Goal: Find specific page/section: Find specific page/section

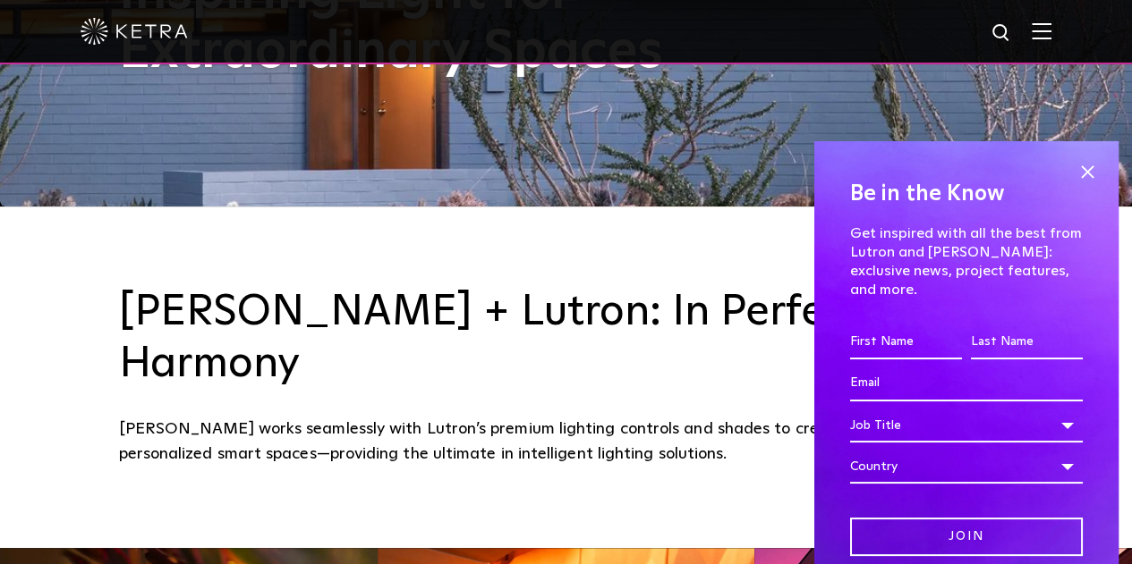
scroll to position [447, 0]
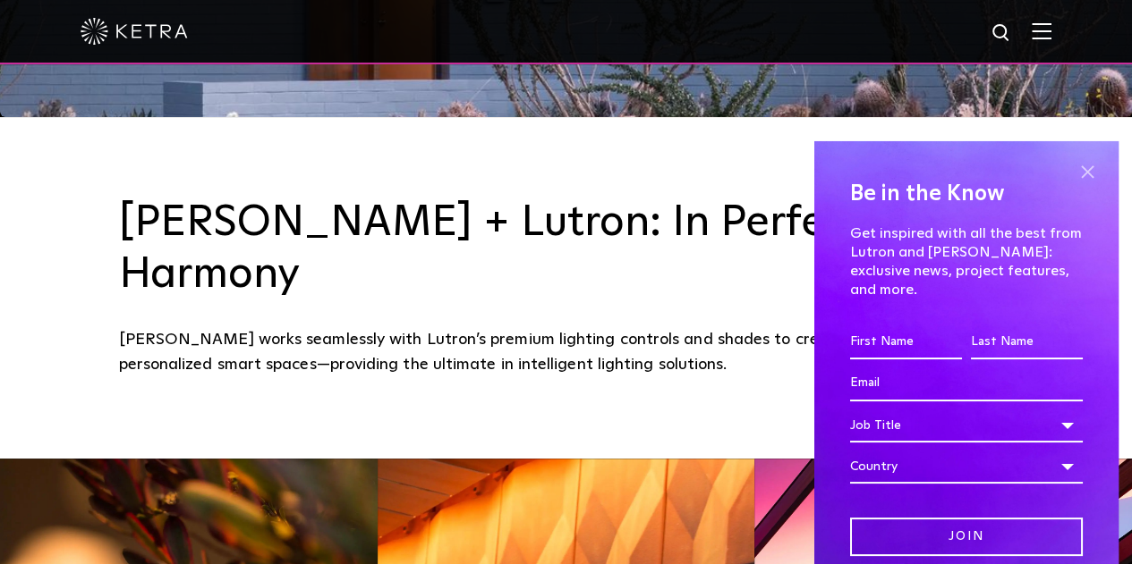
click at [1073, 169] on span at bounding box center [1086, 172] width 27 height 27
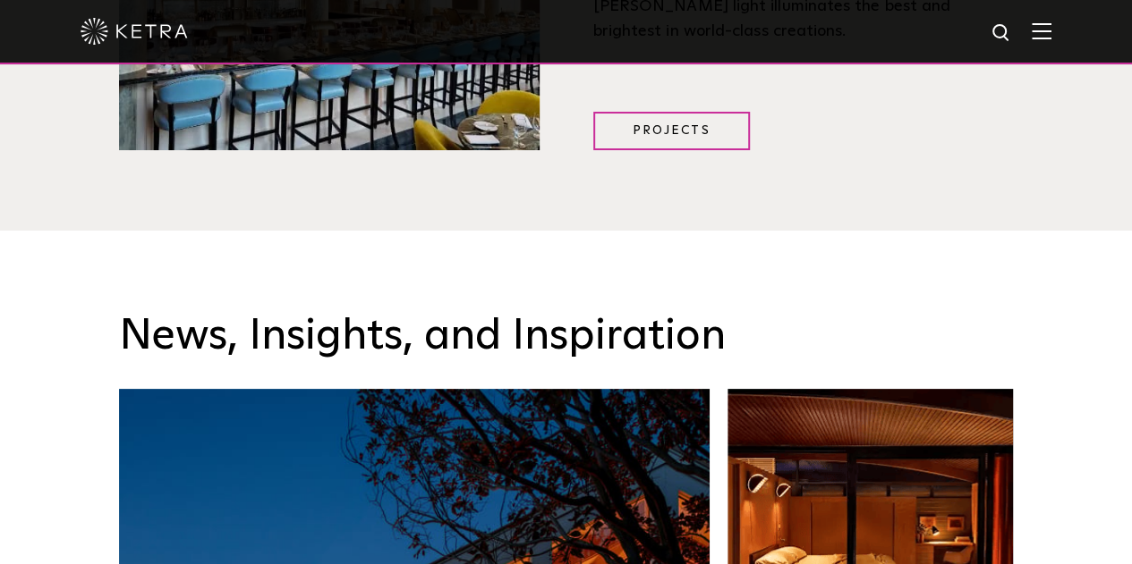
scroll to position [2594, 0]
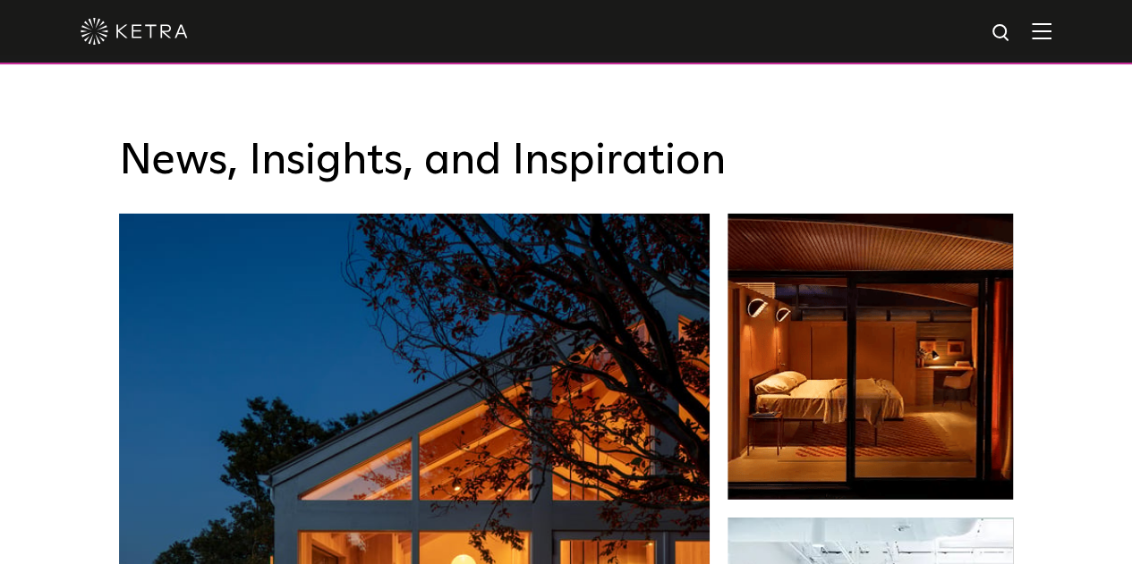
click at [1040, 33] on div at bounding box center [566, 31] width 971 height 63
click at [1048, 30] on img at bounding box center [1041, 30] width 20 height 17
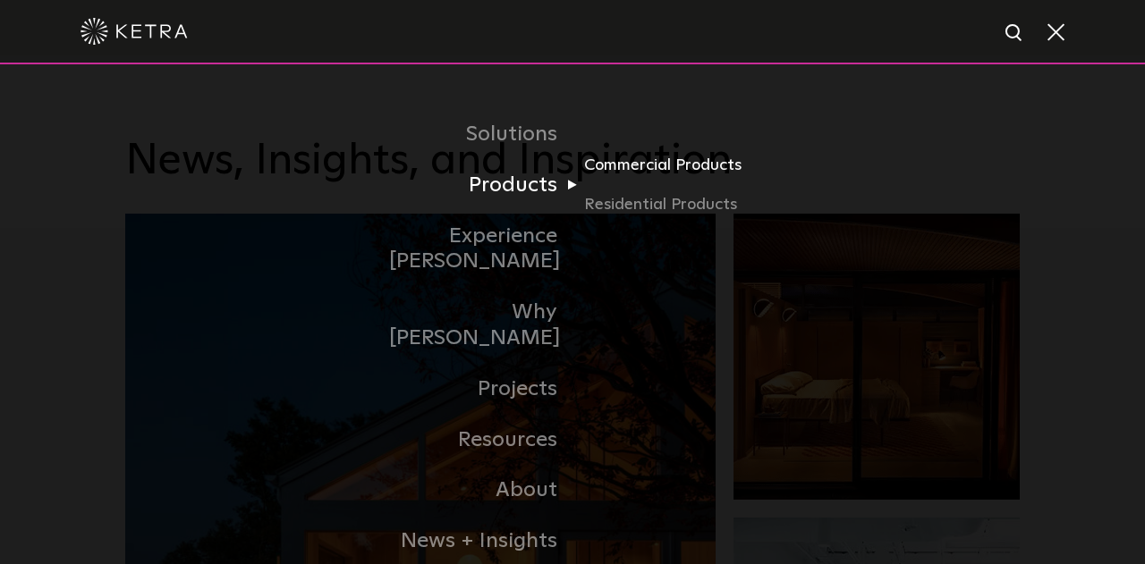
click at [648, 178] on link "Commercial Products" at bounding box center [670, 172] width 172 height 39
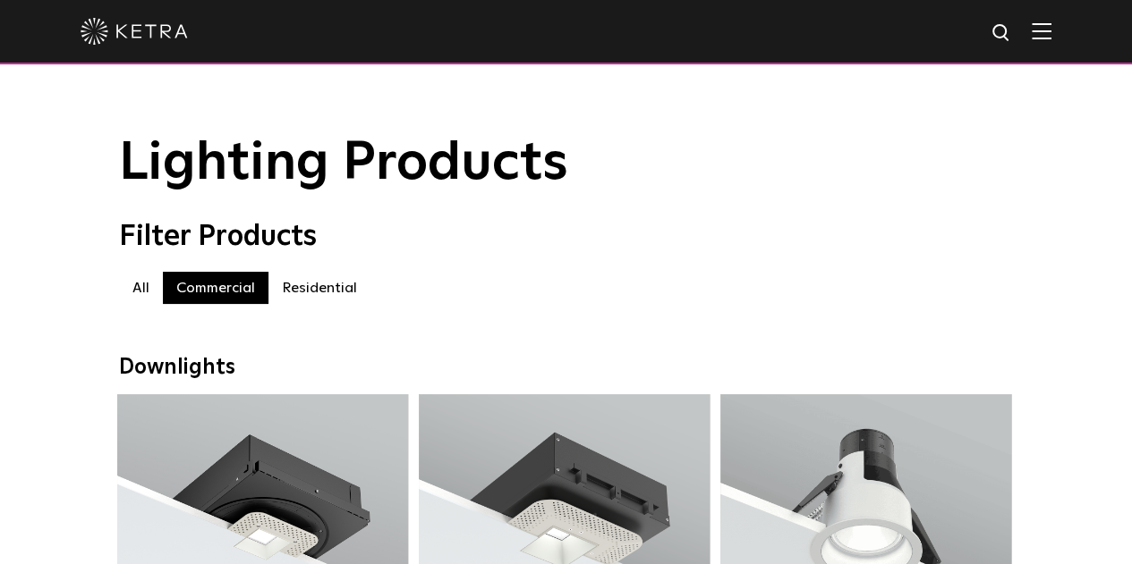
click at [330, 302] on label "Residential" at bounding box center [319, 288] width 102 height 32
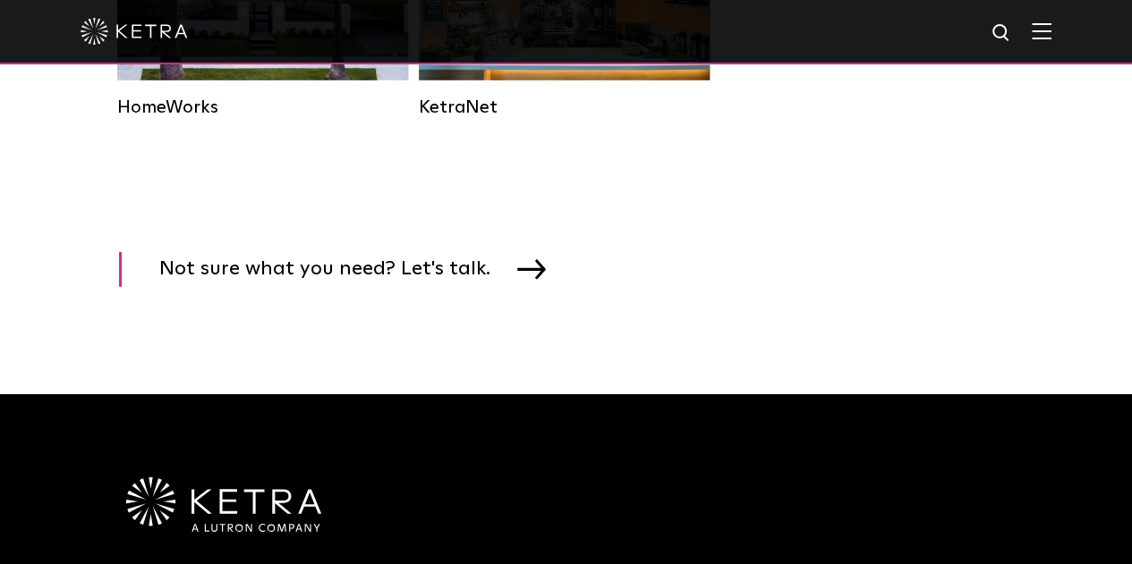
scroll to position [2684, 0]
